Goal: Navigation & Orientation: Find specific page/section

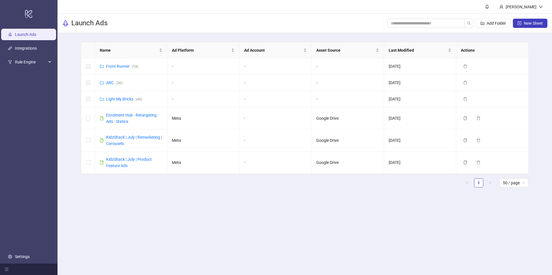
click at [250, 20] on div "Launch Ads Add Folder New Sheet" at bounding box center [304, 23] width 494 height 19
click at [328, 19] on div "Launch Ads Add Folder New Sheet" at bounding box center [304, 23] width 494 height 19
click at [223, 10] on header "[PERSON_NAME]" at bounding box center [304, 7] width 494 height 14
click at [257, 12] on header "[PERSON_NAME]" at bounding box center [304, 7] width 494 height 14
click at [30, 61] on span "Rule Engine" at bounding box center [31, 61] width 32 height 11
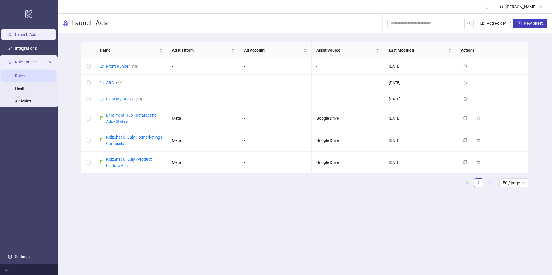
click at [25, 76] on link "Rules" at bounding box center [20, 76] width 10 height 5
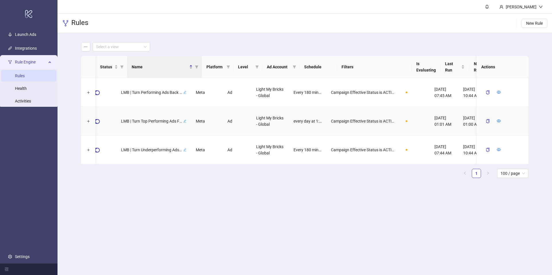
scroll to position [0, 21]
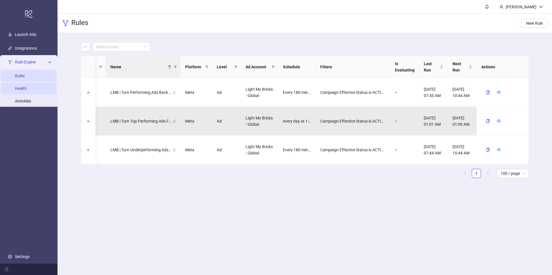
click at [27, 91] on link "Health" at bounding box center [21, 88] width 12 height 5
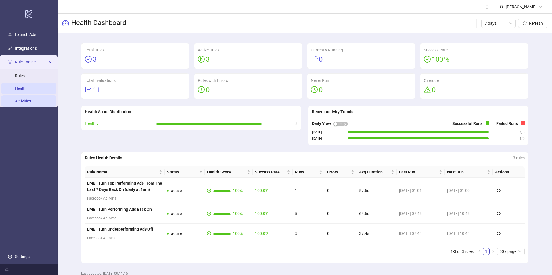
click at [30, 101] on link "Activities" at bounding box center [23, 101] width 16 height 5
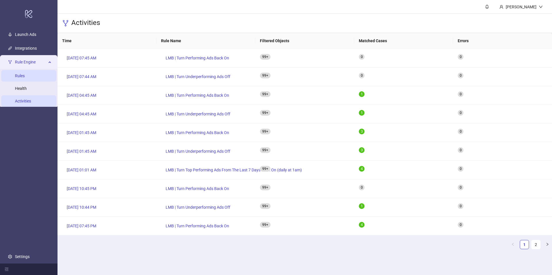
click at [25, 78] on link "Rules" at bounding box center [20, 76] width 10 height 5
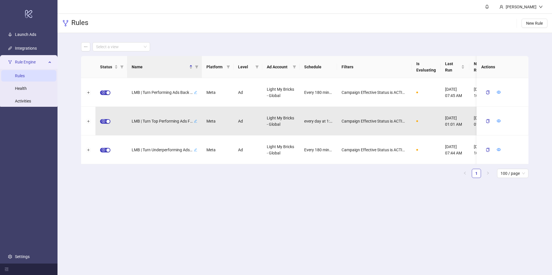
click at [370, 191] on main "Select a view Status Name Platform Level Ad Account Schedule Filters Is Evaluat…" at bounding box center [304, 112] width 456 height 159
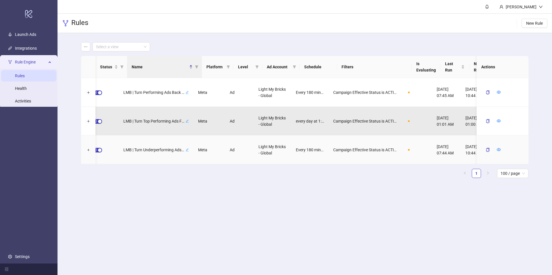
scroll to position [0, 21]
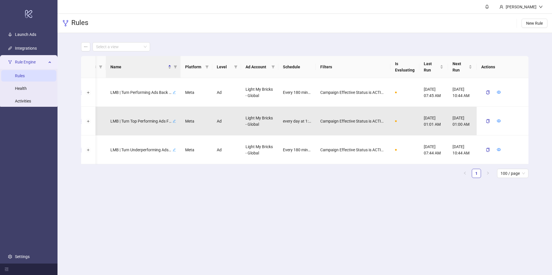
click at [351, 207] on main "[PERSON_NAME] Rules New Rule Select a view Status Name Platform Level Ad Accoun…" at bounding box center [304, 137] width 494 height 275
